Goal: Find specific page/section: Find specific page/section

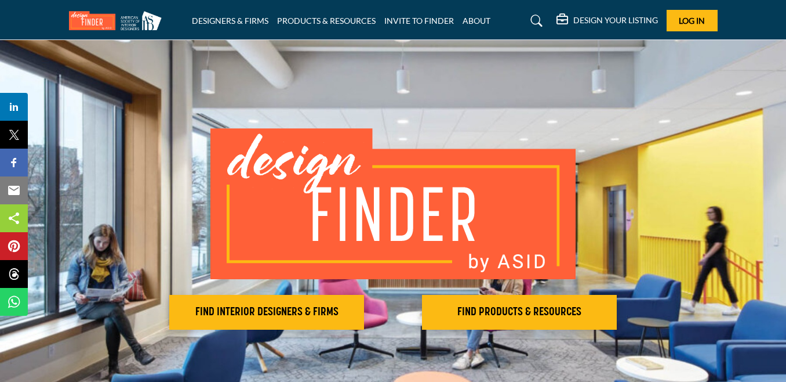
click at [294, 70] on div "FIND INTERIOR DESIGNERS & FIRMS FIND PRODUCTS & RESOURCES" at bounding box center [393, 228] width 786 height 377
click at [133, 154] on div "FIND INTERIOR DESIGNERS & FIRMS FIND PRODUCTS & RESOURCES Find the products and…" at bounding box center [393, 228] width 649 height 201
click at [133, 153] on div "FIND INTERIOR DESIGNERS & FIRMS FIND PRODUCTS & RESOURCES Find the products and…" at bounding box center [393, 228] width 649 height 201
click at [147, 127] on div "FIND INTERIOR DESIGNERS & FIRMS FIND PRODUCTS & RESOURCES" at bounding box center [393, 228] width 786 height 377
click at [176, 103] on div "FIND INTERIOR DESIGNERS & FIRMS FIND PRODUCTS & RESOURCES" at bounding box center [393, 228] width 786 height 377
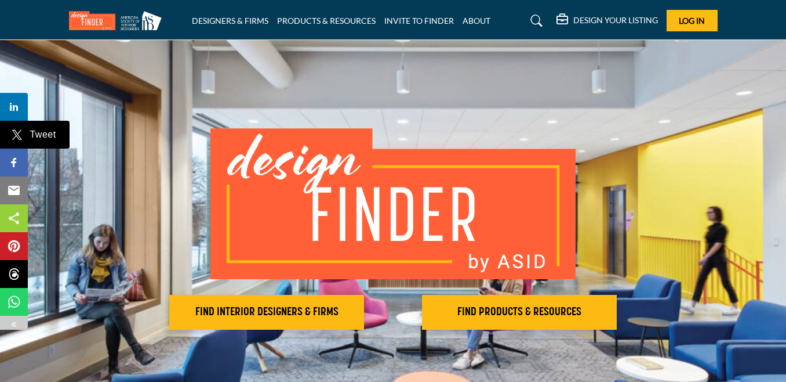
click at [176, 103] on div "FIND INTERIOR DESIGNERS & FIRMS FIND PRODUCTS & RESOURCES" at bounding box center [393, 228] width 786 height 377
click at [177, 103] on div "FIND INTERIOR DESIGNERS & FIRMS FIND PRODUCTS & RESOURCES" at bounding box center [393, 228] width 786 height 377
click at [175, 96] on div "FIND INTERIOR DESIGNERS & FIRMS FIND PRODUCTS & RESOURCES" at bounding box center [393, 228] width 786 height 377
click at [176, 96] on div "FIND INTERIOR DESIGNERS & FIRMS FIND PRODUCTS & RESOURCES" at bounding box center [393, 228] width 786 height 377
click at [263, 108] on div "FIND INTERIOR DESIGNERS & FIRMS FIND PRODUCTS & RESOURCES" at bounding box center [393, 228] width 786 height 377
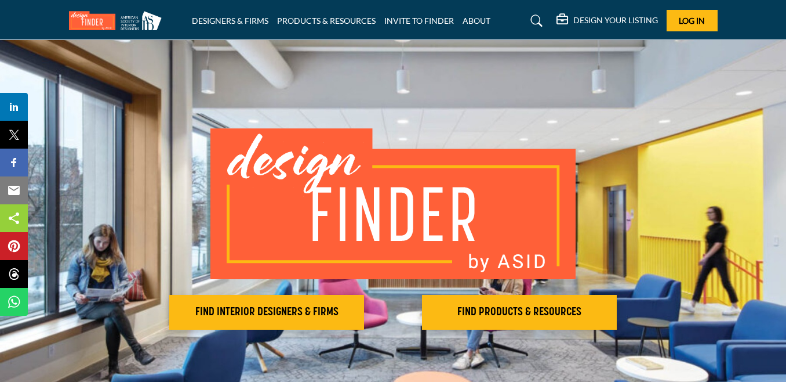
click at [263, 108] on div "FIND INTERIOR DESIGNERS & FIRMS FIND PRODUCTS & RESOURCES" at bounding box center [393, 228] width 786 height 377
click at [310, 111] on div "FIND INTERIOR DESIGNERS & FIRMS FIND PRODUCTS & RESOURCES" at bounding box center [393, 228] width 786 height 377
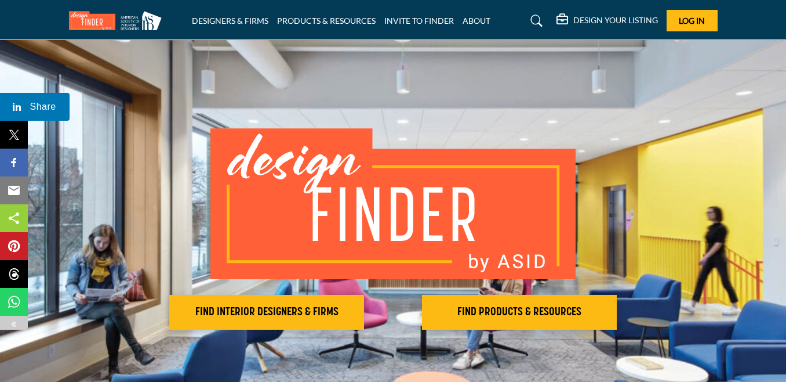
click at [244, 130] on img at bounding box center [392, 203] width 365 height 151
click at [202, 121] on div "FIND INTERIOR DESIGNERS & FIRMS FIND PRODUCTS & RESOURCES" at bounding box center [393, 228] width 786 height 377
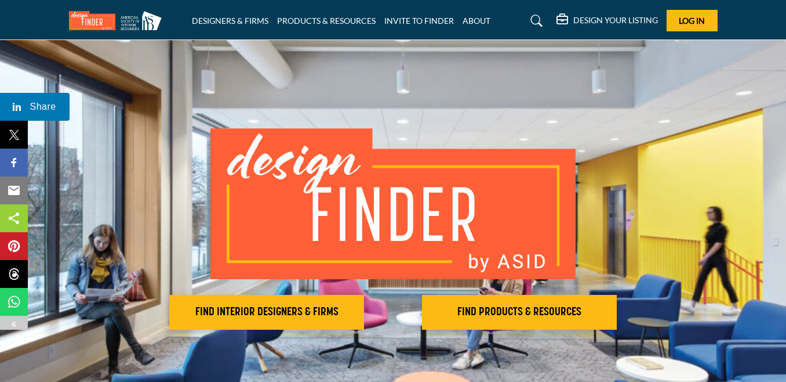
click at [198, 85] on div "FIND INTERIOR DESIGNERS & FIRMS FIND PRODUCTS & RESOURCES" at bounding box center [393, 228] width 786 height 377
click at [245, 101] on div "FIND INTERIOR DESIGNERS & FIRMS FIND PRODUCTS & RESOURCES" at bounding box center [393, 228] width 786 height 377
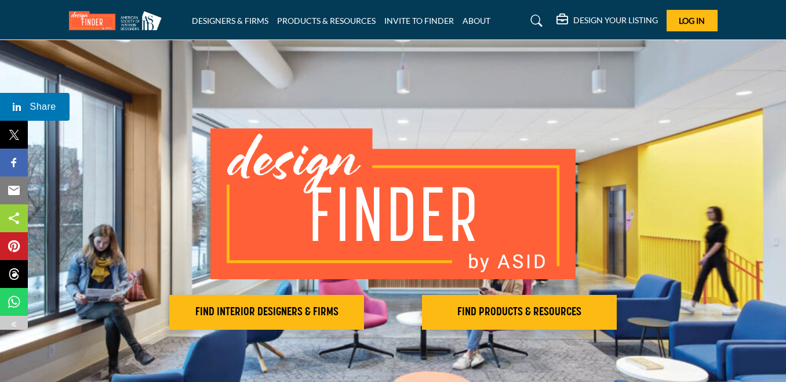
click at [245, 101] on div "FIND INTERIOR DESIGNERS & FIRMS FIND PRODUCTS & RESOURCES" at bounding box center [393, 228] width 786 height 377
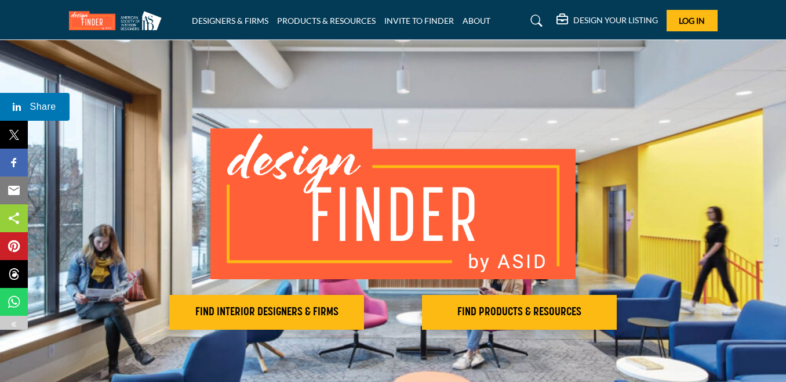
click at [245, 101] on div "FIND INTERIOR DESIGNERS & FIRMS FIND PRODUCTS & RESOURCES" at bounding box center [393, 228] width 786 height 377
click at [241, 96] on div "FIND INTERIOR DESIGNERS & FIRMS FIND PRODUCTS & RESOURCES" at bounding box center [393, 228] width 786 height 377
click at [108, 107] on div "FIND INTERIOR DESIGNERS & FIRMS FIND PRODUCTS & RESOURCES" at bounding box center [393, 228] width 786 height 377
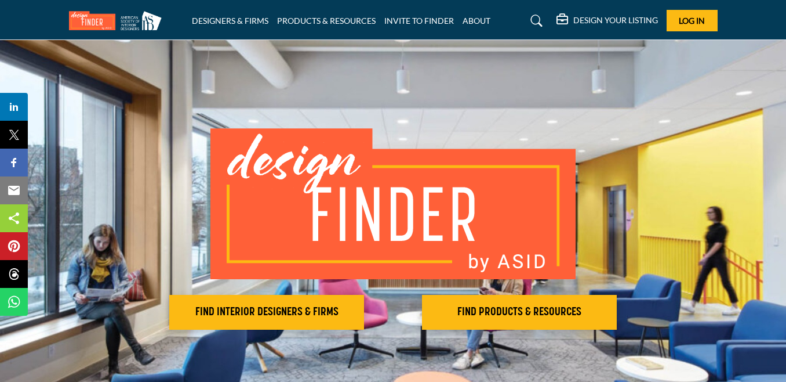
click at [108, 107] on div "FIND INTERIOR DESIGNERS & FIRMS FIND PRODUCTS & RESOURCES" at bounding box center [393, 228] width 786 height 377
click at [271, 78] on div "FIND INTERIOR DESIGNERS & FIRMS FIND PRODUCTS & RESOURCES" at bounding box center [393, 228] width 786 height 377
click at [270, 78] on div "FIND INTERIOR DESIGNERS & FIRMS FIND PRODUCTS & RESOURCES" at bounding box center [393, 228] width 786 height 377
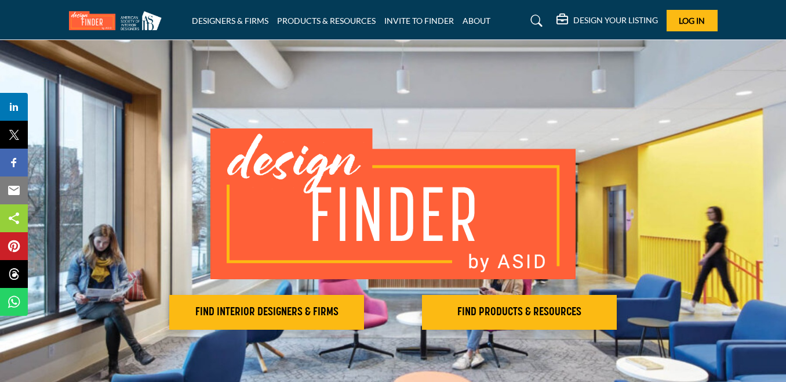
click at [191, 92] on div "FIND INTERIOR DESIGNERS & FIRMS FIND PRODUCTS & RESOURCES" at bounding box center [393, 228] width 786 height 377
click at [228, 88] on div "FIND INTERIOR DESIGNERS & FIRMS FIND PRODUCTS & RESOURCES" at bounding box center [393, 228] width 786 height 377
click at [64, 86] on div "FIND INTERIOR DESIGNERS & FIRMS FIND PRODUCTS & RESOURCES" at bounding box center [393, 228] width 786 height 377
click at [137, 94] on div "FIND INTERIOR DESIGNERS & FIRMS FIND PRODUCTS & RESOURCES" at bounding box center [393, 228] width 786 height 377
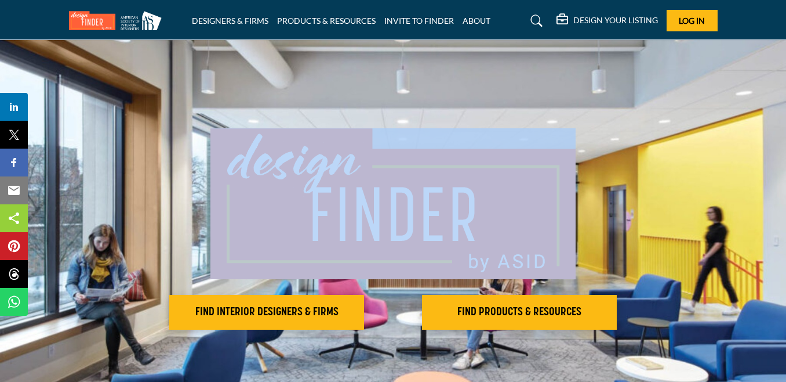
click at [137, 94] on div "FIND INTERIOR DESIGNERS & FIRMS FIND PRODUCTS & RESOURCES" at bounding box center [393, 228] width 786 height 377
click at [183, 79] on div "FIND INTERIOR DESIGNERS & FIRMS FIND PRODUCTS & RESOURCES" at bounding box center [393, 228] width 786 height 377
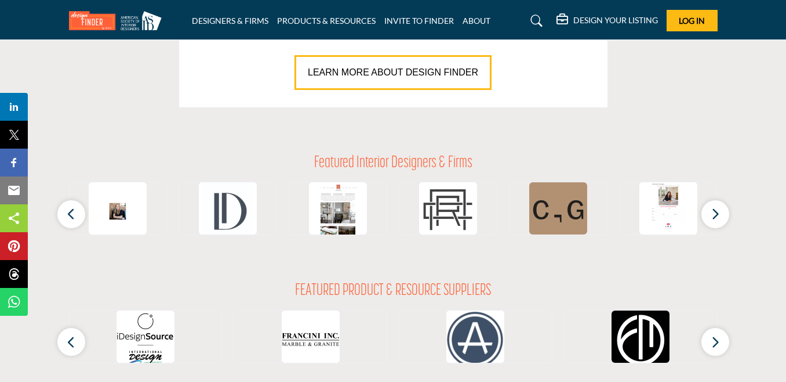
scroll to position [41, 0]
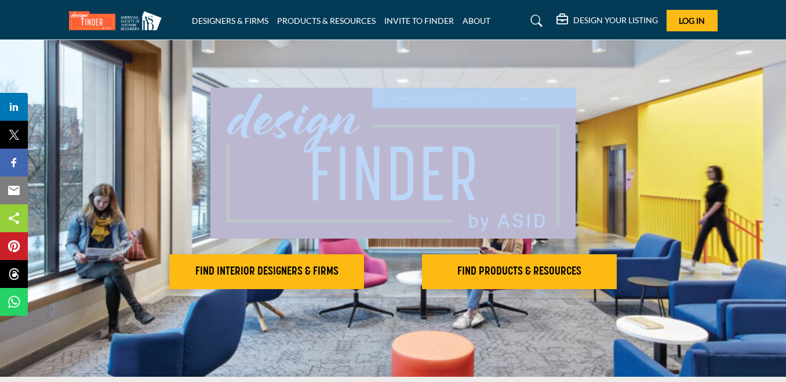
click at [136, 77] on div "FIND INTERIOR DESIGNERS & FIRMS FIND PRODUCTS & RESOURCES" at bounding box center [393, 187] width 786 height 377
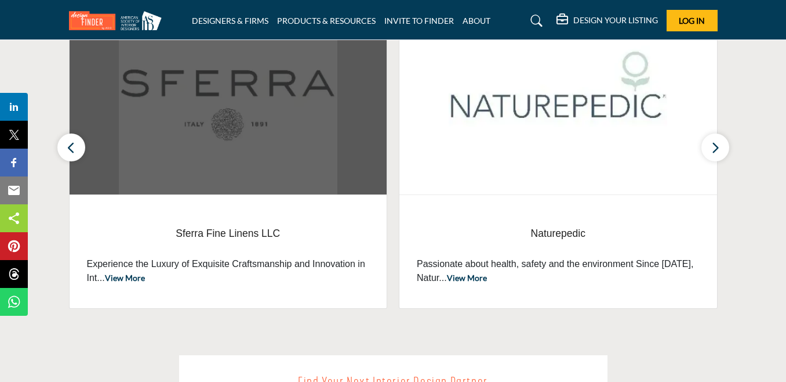
scroll to position [1142, 0]
